Goal: Task Accomplishment & Management: Manage account settings

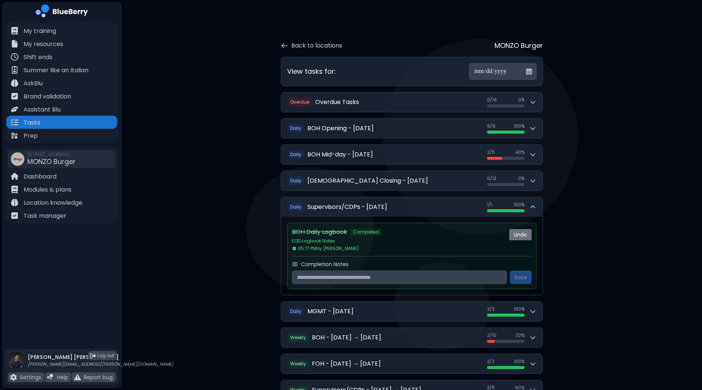
scroll to position [2, 0]
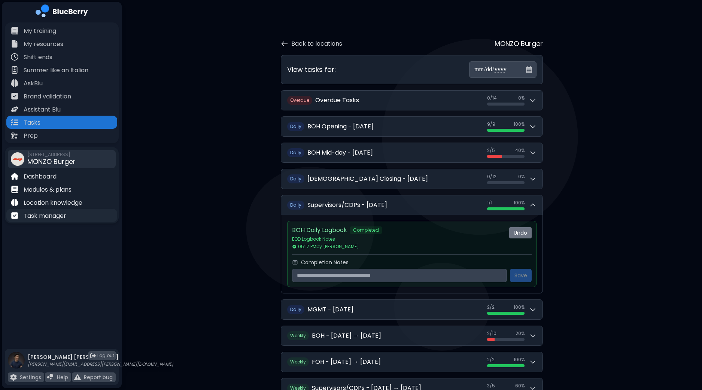
click at [48, 216] on p "Task manager" at bounding box center [45, 215] width 43 height 9
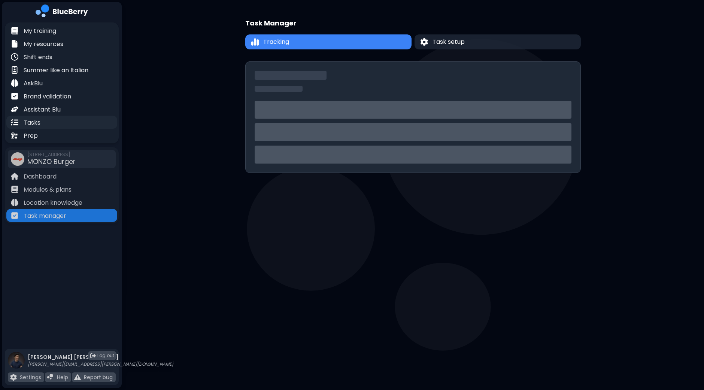
click at [42, 124] on div "Tasks" at bounding box center [61, 122] width 111 height 13
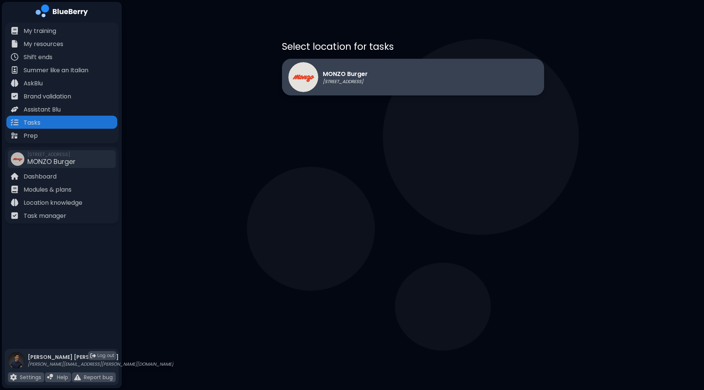
click at [419, 70] on div "MONZO Burger [STREET_ADDRESS]" at bounding box center [413, 77] width 262 height 37
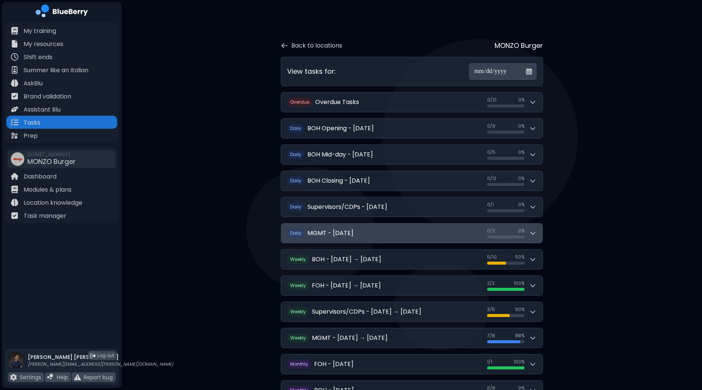
click at [536, 235] on icon at bounding box center [532, 232] width 7 height 7
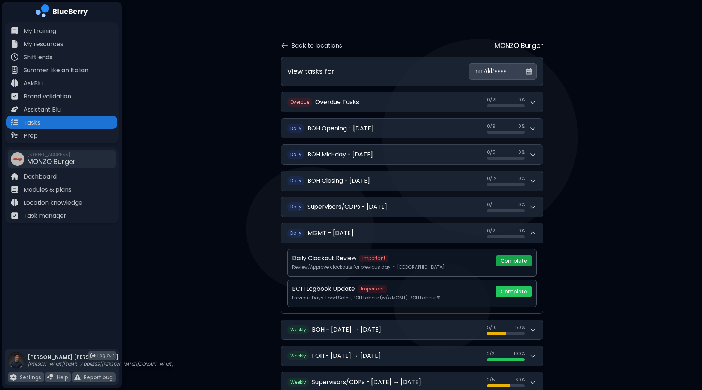
click at [520, 260] on button "Complete" at bounding box center [514, 260] width 36 height 11
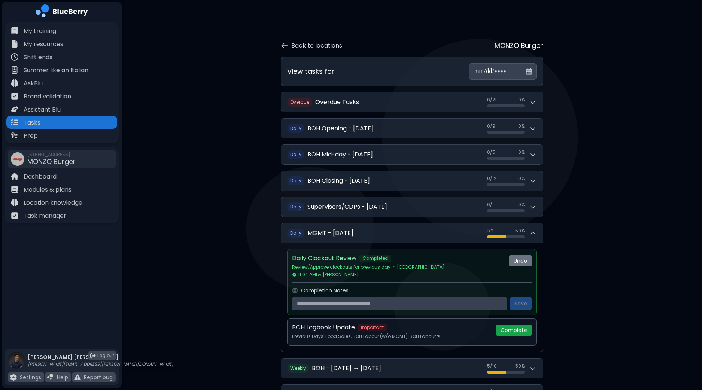
click at [520, 330] on button "Complete" at bounding box center [514, 329] width 36 height 11
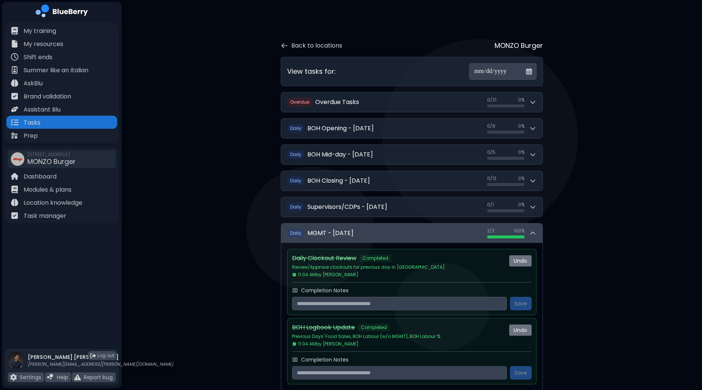
click at [534, 233] on icon at bounding box center [532, 232] width 7 height 7
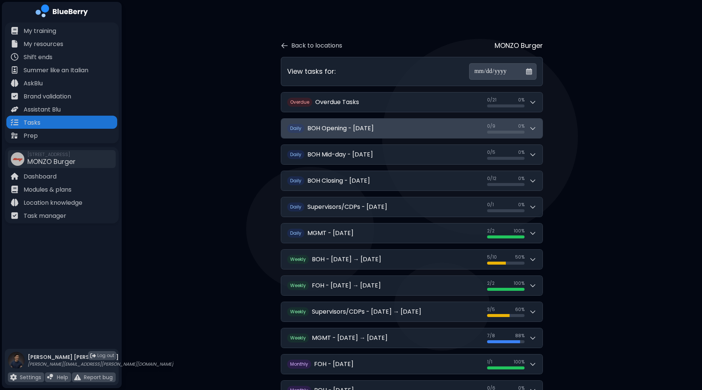
click at [538, 129] on button "D aily BOH Opening - [DATE] 0 / 9 0 / 9 0 %" at bounding box center [411, 128] width 261 height 19
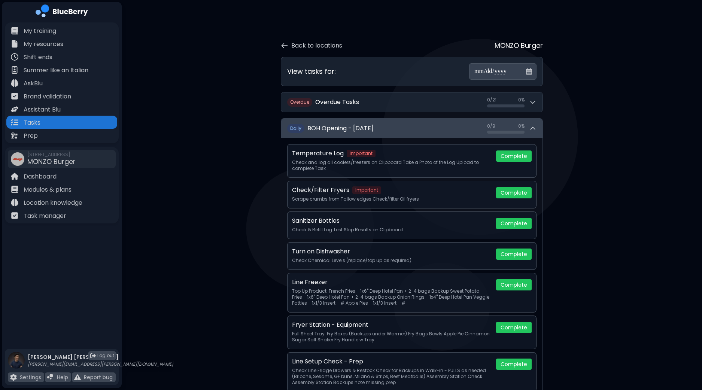
click at [538, 129] on button "D aily BOH Opening - [DATE] 0 / 9 0 / 9 0 %" at bounding box center [411, 128] width 261 height 19
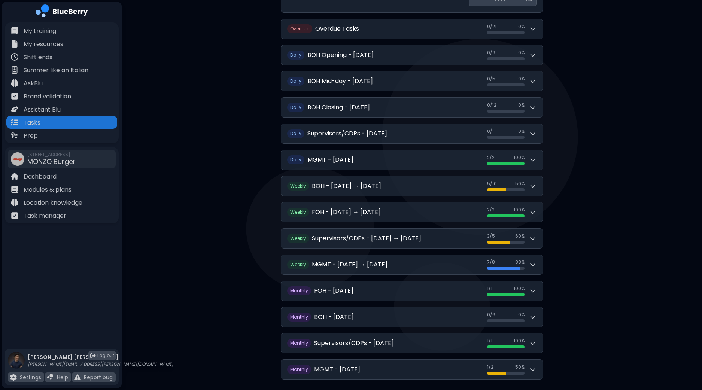
scroll to position [90, 0]
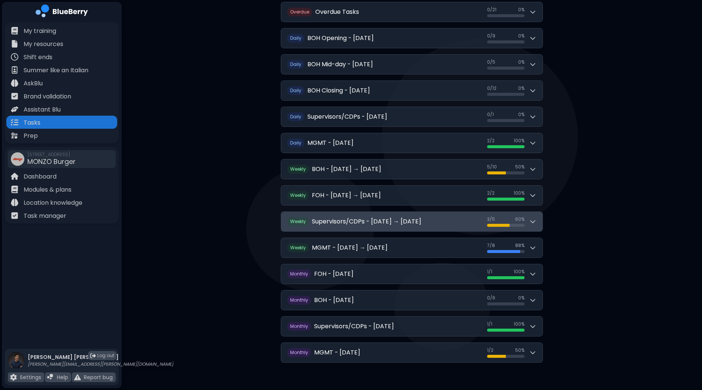
click at [539, 222] on button "W eekly Supervisors/CDPs - [DATE] → [DATE] 3 / 5 3 / 5 60 %" at bounding box center [411, 221] width 261 height 19
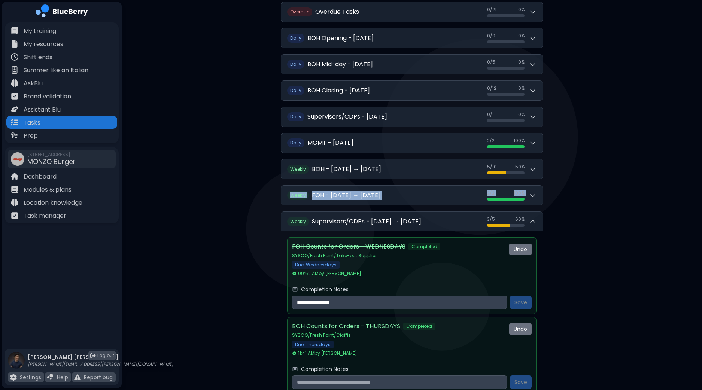
drag, startPoint x: 700, startPoint y: 172, endPoint x: 702, endPoint y: 187, distance: 15.5
click at [701, 189] on div "**********" at bounding box center [412, 311] width 580 height 803
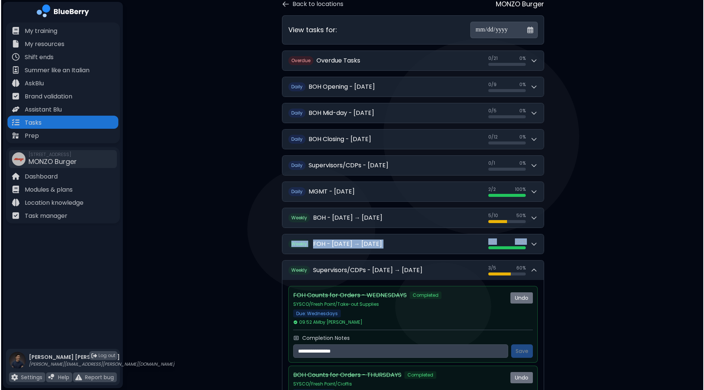
scroll to position [0, 0]
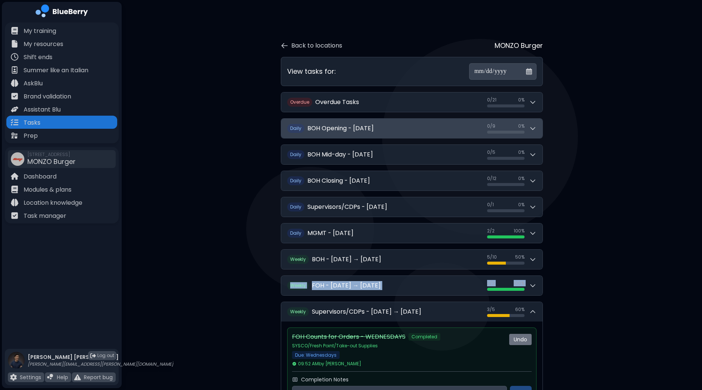
click at [539, 126] on button "D aily BOH Opening - [DATE] 0 / 9 0 / 9 0 %" at bounding box center [411, 128] width 261 height 19
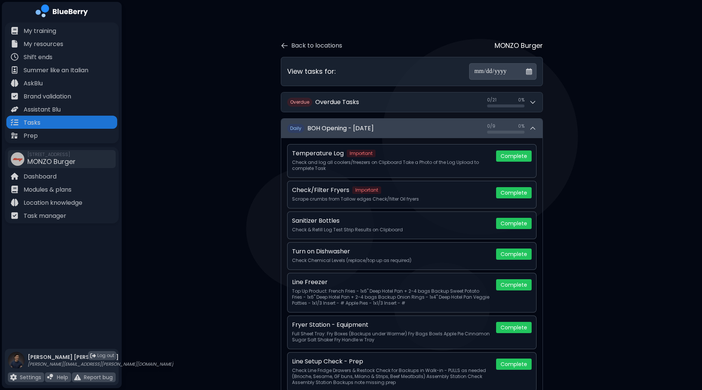
click at [531, 129] on icon at bounding box center [532, 128] width 7 height 7
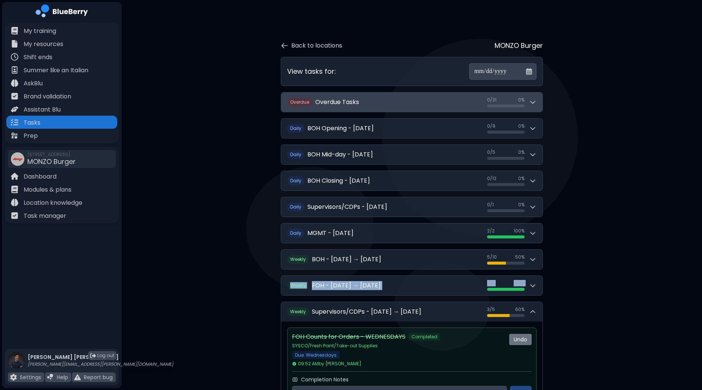
click at [536, 103] on icon at bounding box center [532, 101] width 7 height 7
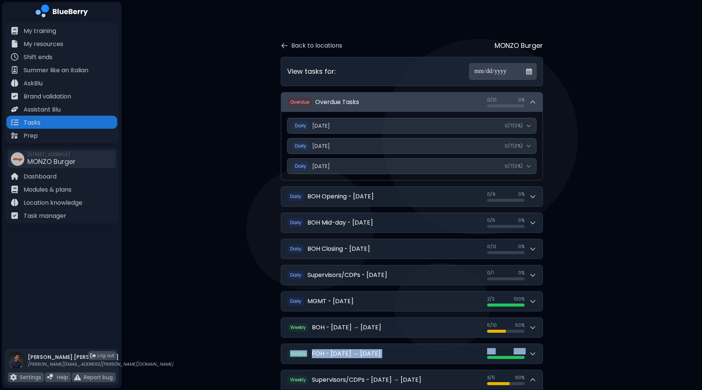
click at [536, 103] on icon at bounding box center [532, 101] width 7 height 7
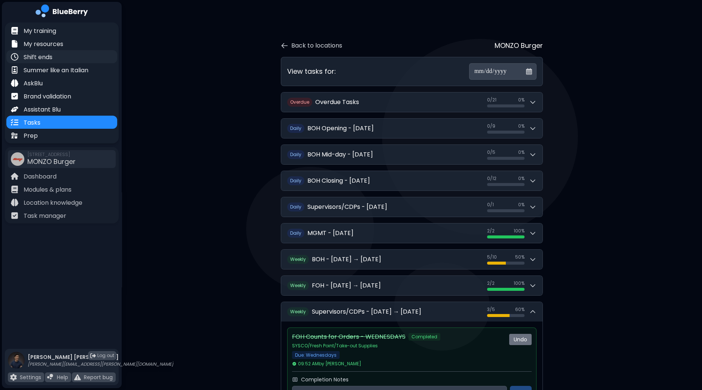
click at [53, 55] on div "Shift ends" at bounding box center [61, 56] width 111 height 13
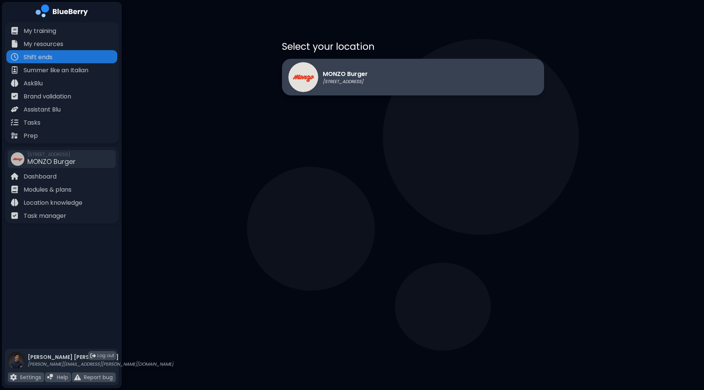
click at [412, 76] on div "MONZO Burger [STREET_ADDRESS]" at bounding box center [413, 77] width 262 height 37
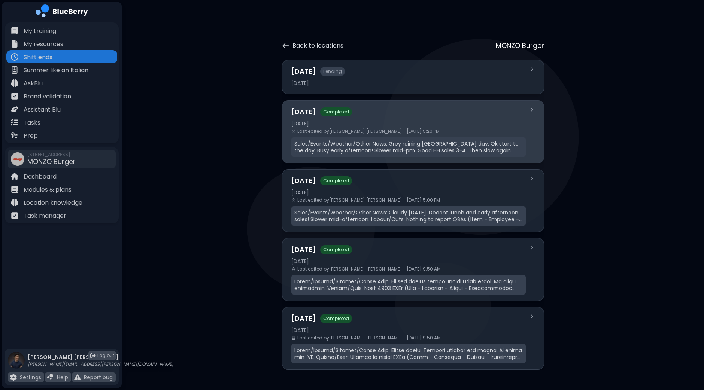
drag, startPoint x: 400, startPoint y: 124, endPoint x: 409, endPoint y: 124, distance: 9.4
click at [400, 124] on div "[DATE]" at bounding box center [408, 123] width 234 height 7
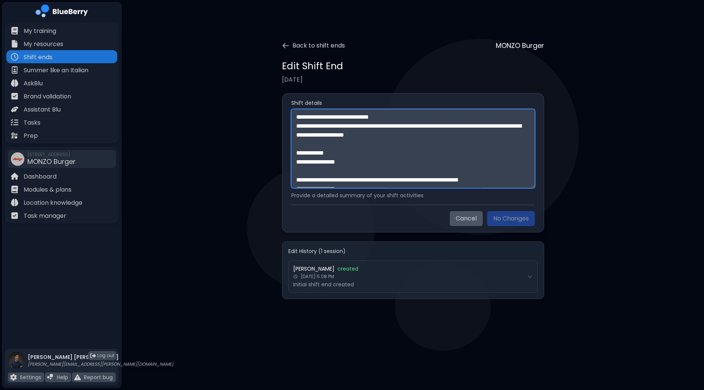
drag, startPoint x: 534, startPoint y: 119, endPoint x: 526, endPoint y: 137, distance: 19.8
click at [530, 159] on textarea "**********" at bounding box center [412, 148] width 243 height 79
click at [527, 134] on textarea "**********" at bounding box center [412, 148] width 243 height 79
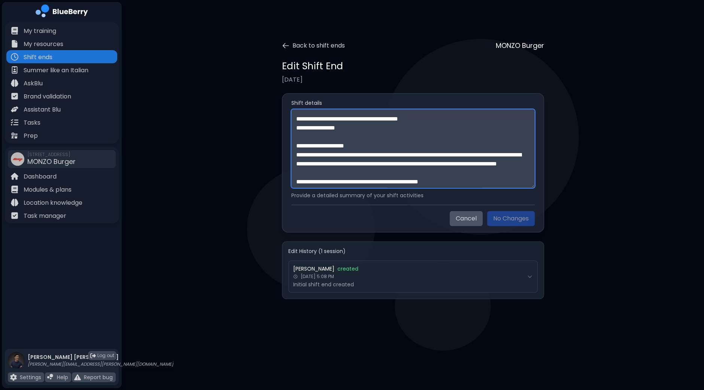
scroll to position [188, 0]
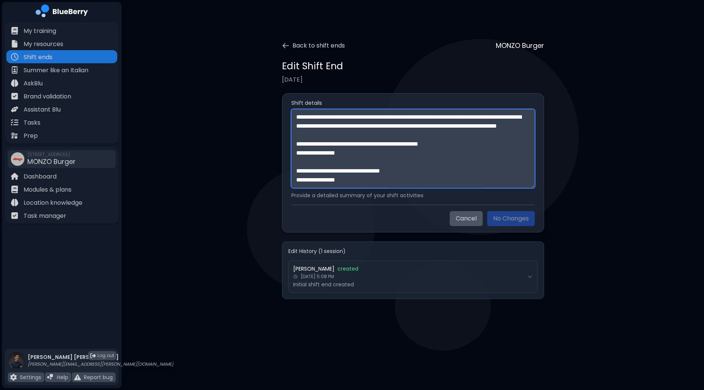
click at [407, 179] on textarea "**********" at bounding box center [412, 148] width 243 height 79
paste textarea "**********"
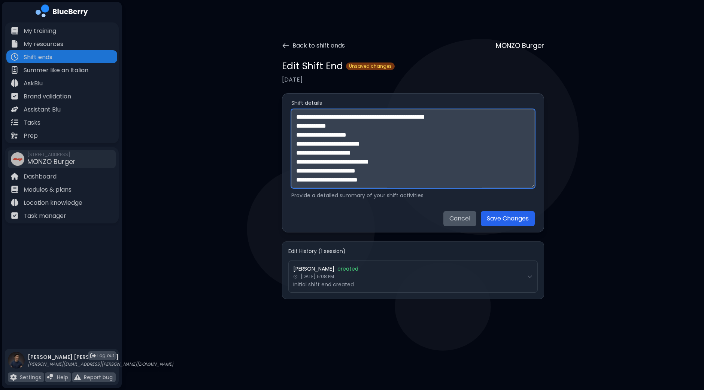
scroll to position [535, 0]
paste textarea "**********"
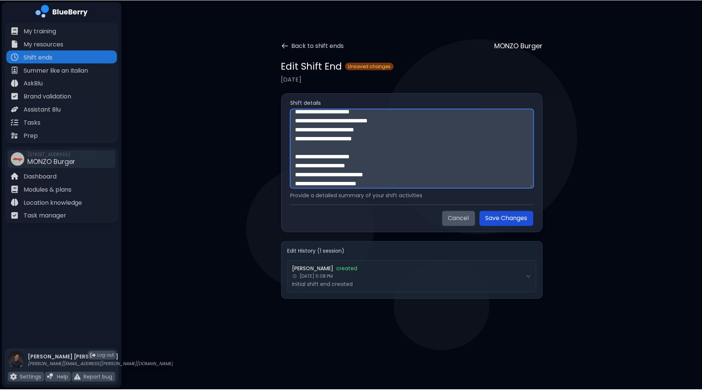
scroll to position [670, 0]
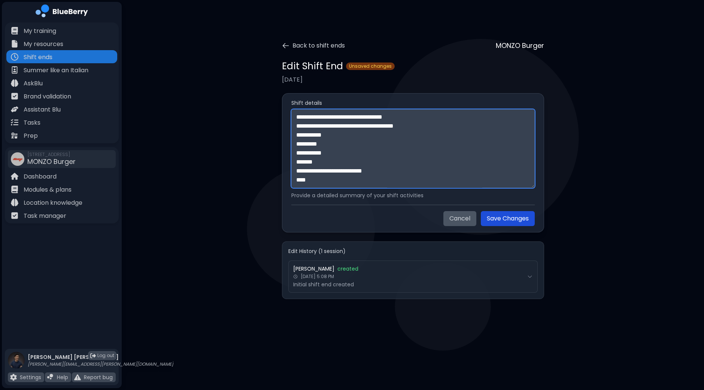
type textarea "**********"
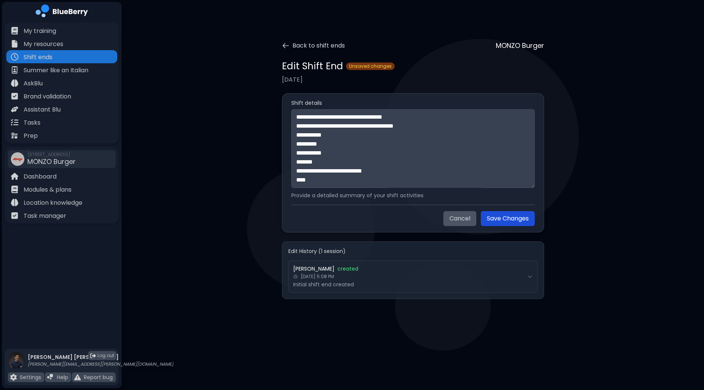
click at [504, 219] on button "Save Changes" at bounding box center [508, 218] width 54 height 15
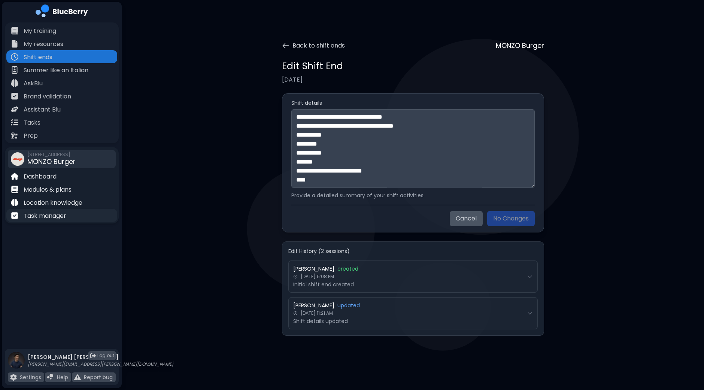
click at [82, 214] on div "Task manager" at bounding box center [61, 215] width 111 height 13
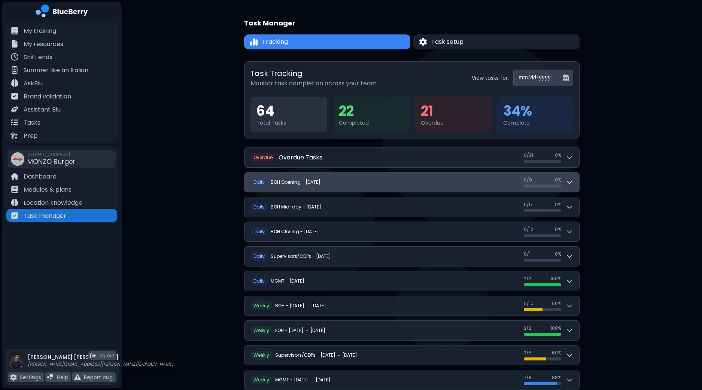
click at [572, 186] on div "0 / 9 0 / 9 0 %" at bounding box center [548, 182] width 49 height 10
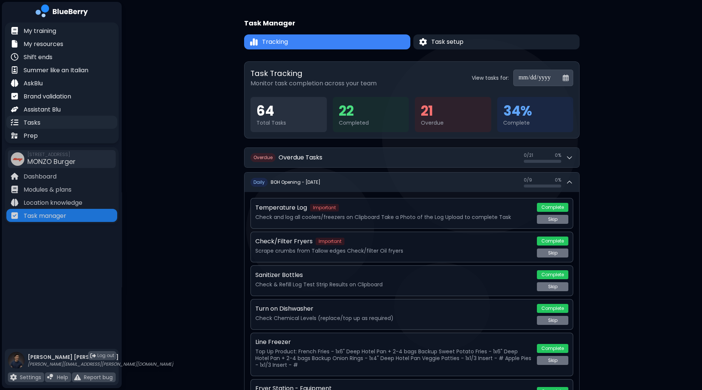
click at [57, 124] on div "Tasks" at bounding box center [61, 122] width 111 height 13
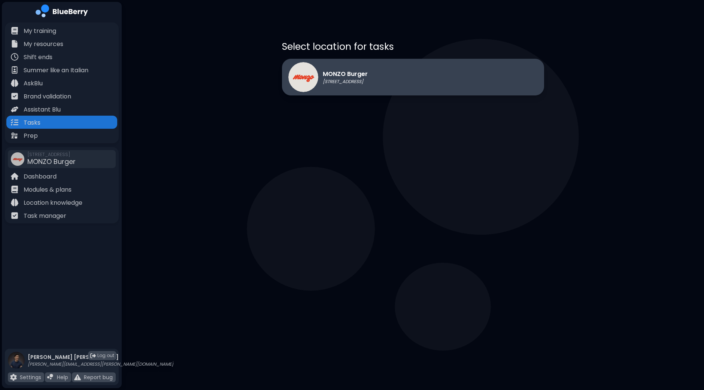
click at [419, 83] on div "MONZO Burger [STREET_ADDRESS]" at bounding box center [413, 77] width 262 height 37
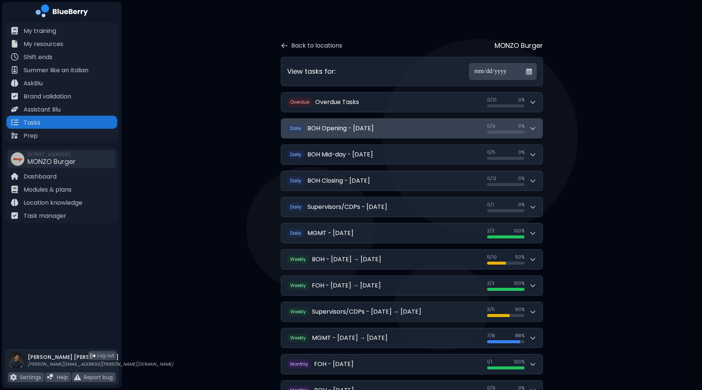
click at [538, 132] on button "D aily BOH Opening - [DATE] 0 / 9 0 / 9 0 %" at bounding box center [411, 128] width 261 height 19
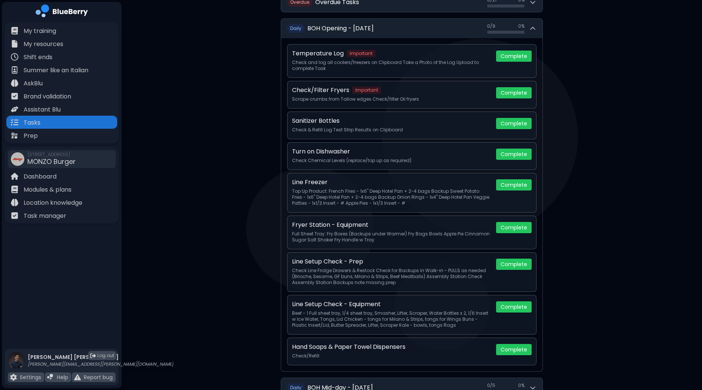
scroll to position [105, 0]
